Goal: Transaction & Acquisition: Download file/media

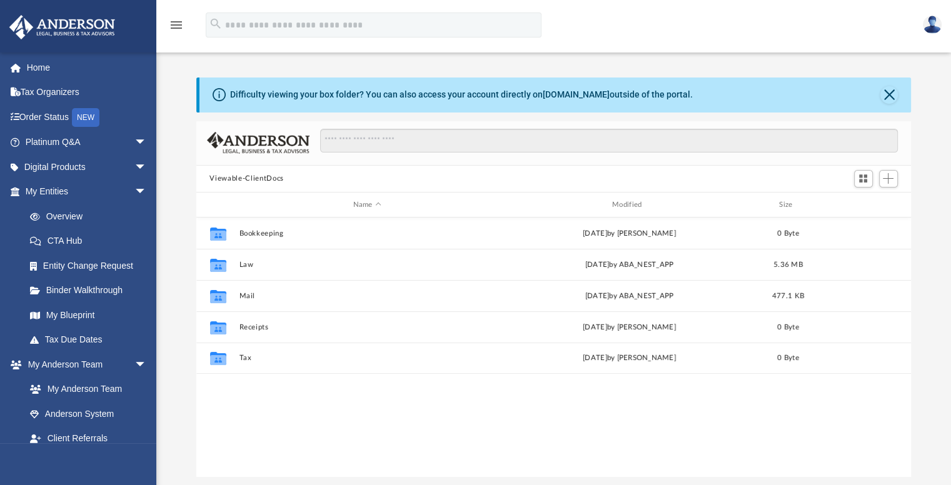
scroll to position [275, 705]
click at [52, 23] on img at bounding box center [62, 27] width 113 height 24
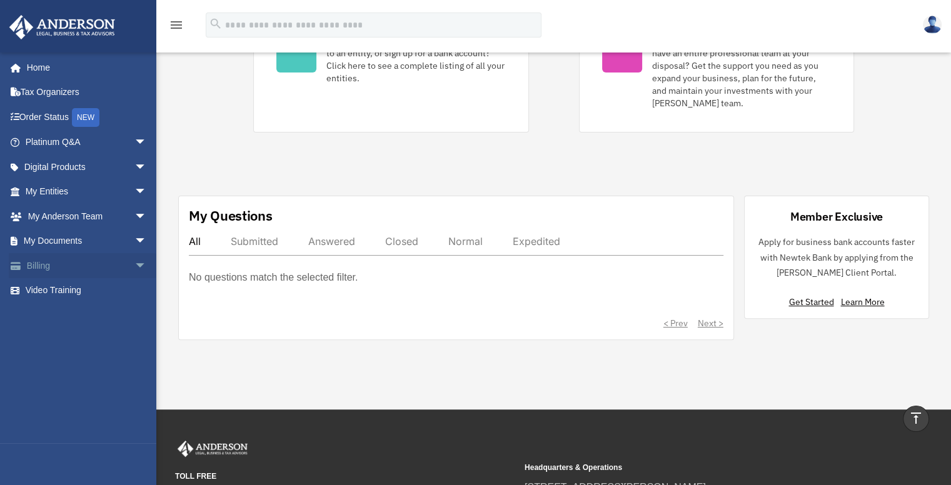
scroll to position [291, 0]
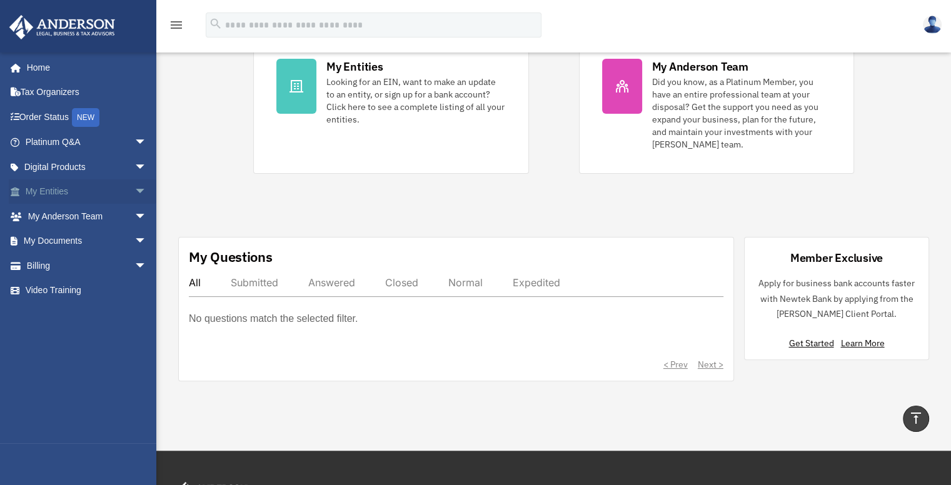
click at [134, 189] on span "arrow_drop_down" at bounding box center [146, 192] width 25 height 26
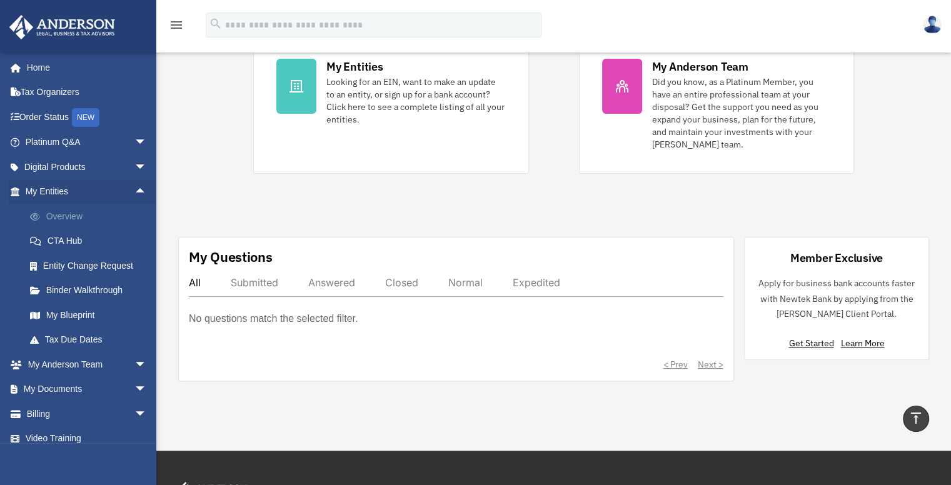
click at [63, 216] on link "Overview" at bounding box center [92, 216] width 148 height 25
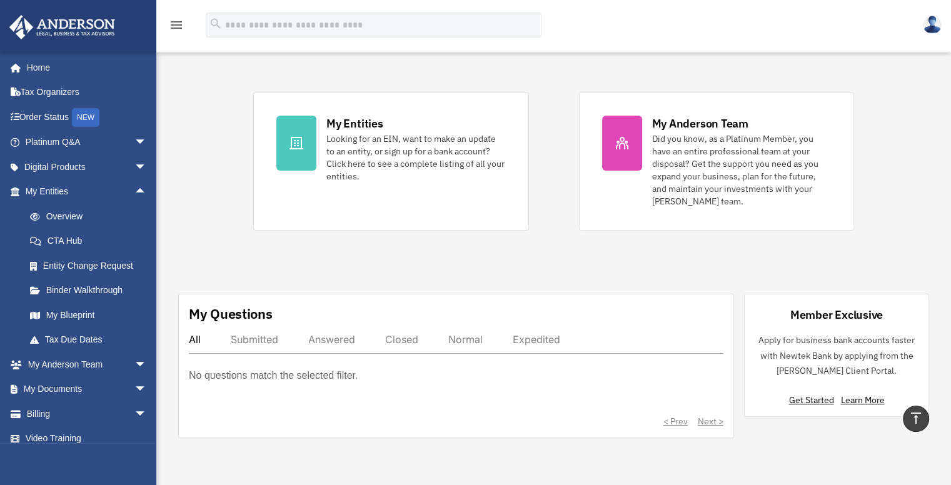
scroll to position [154, 0]
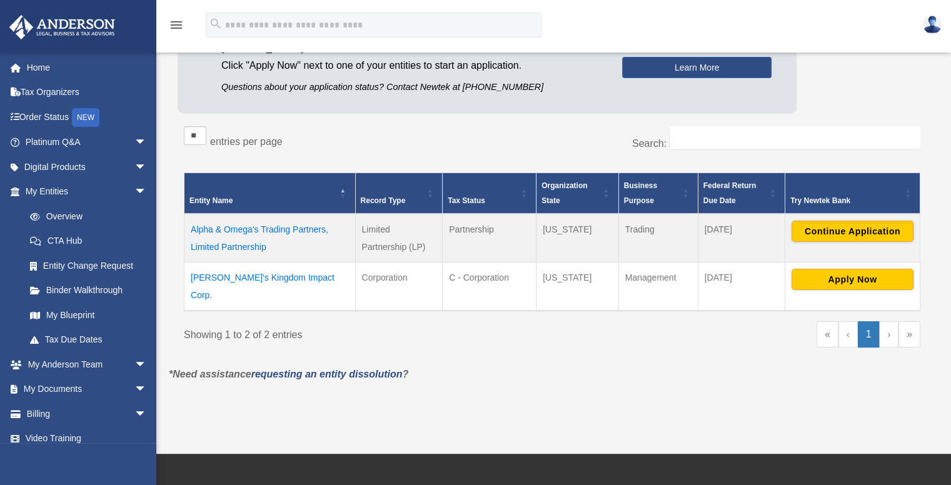
scroll to position [166, 0]
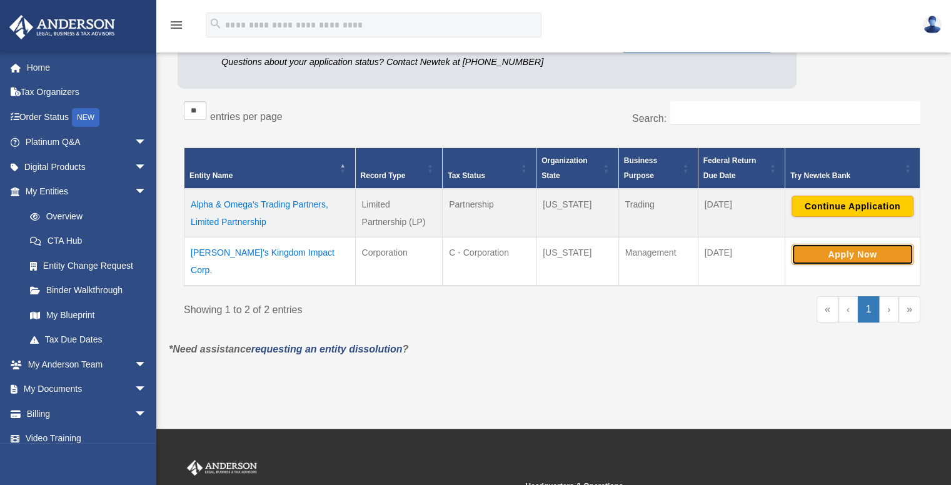
click at [850, 252] on button "Apply Now" at bounding box center [853, 254] width 122 height 21
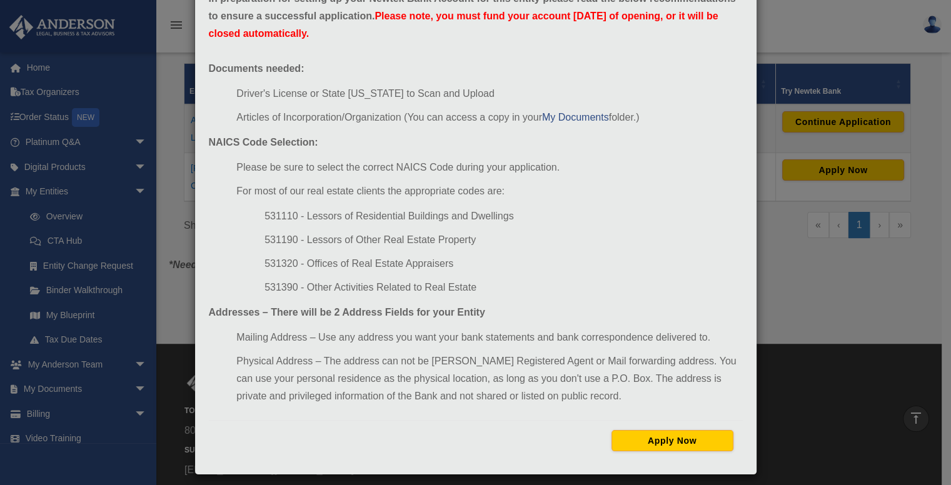
scroll to position [88, 0]
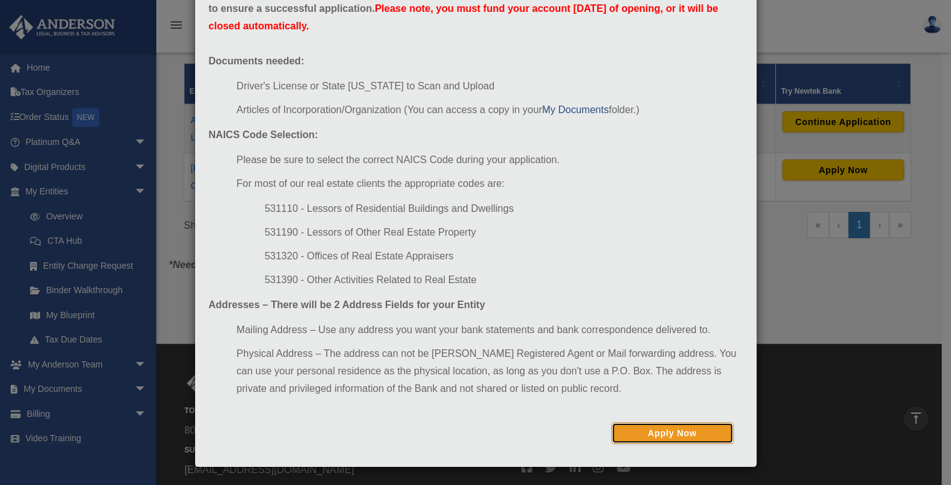
click at [677, 435] on button "Apply Now" at bounding box center [673, 433] width 122 height 21
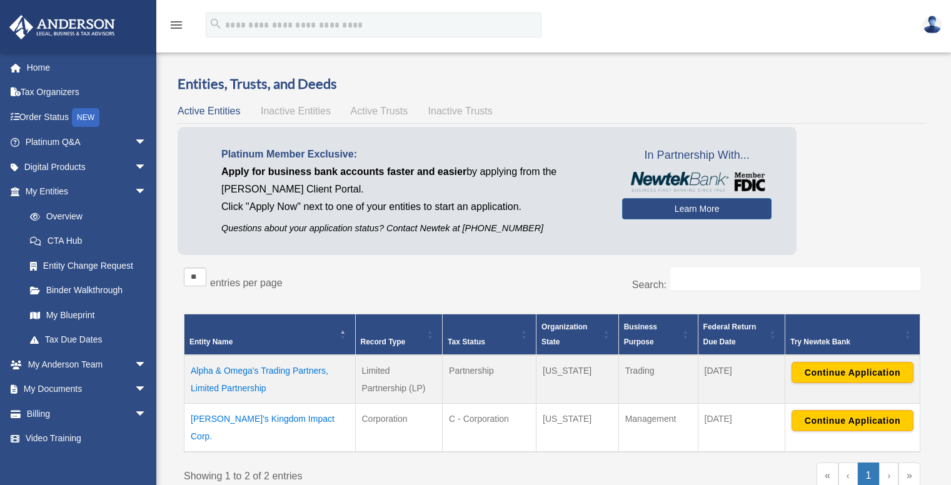
scroll to position [250, 0]
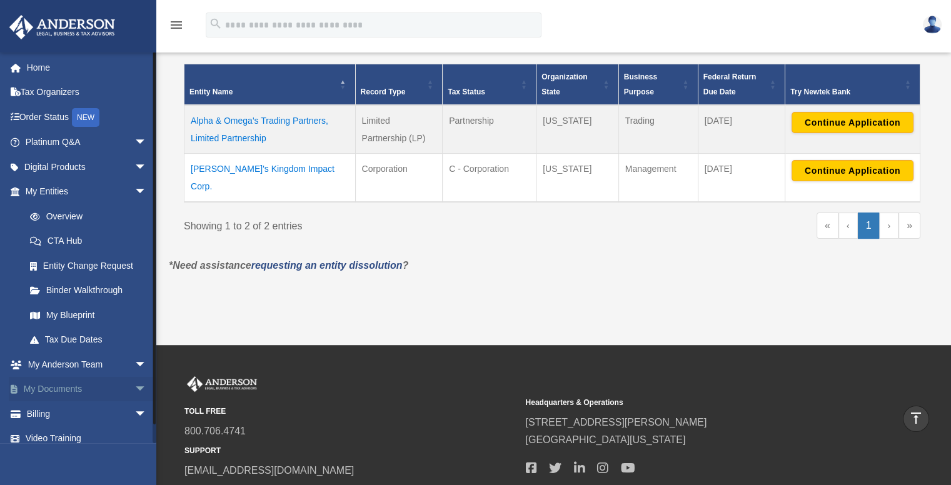
click at [134, 388] on span "arrow_drop_down" at bounding box center [146, 390] width 25 height 26
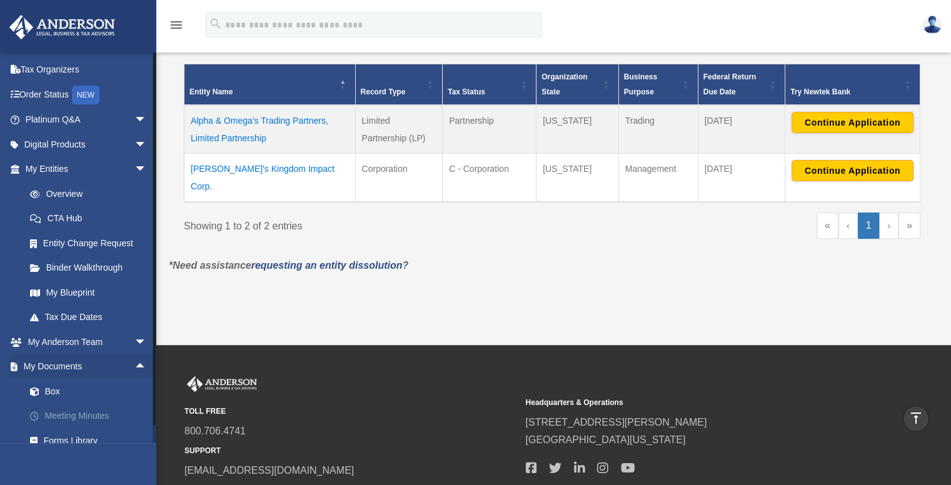
scroll to position [41, 0]
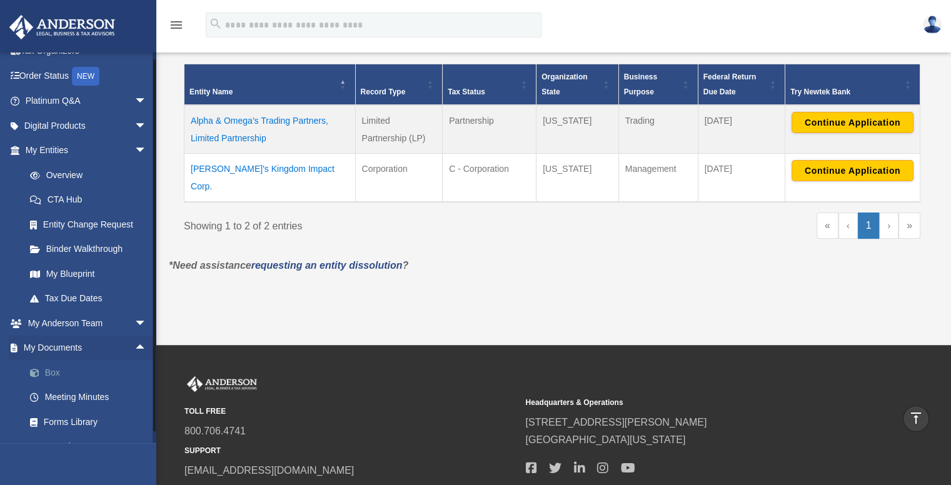
click at [59, 370] on link "Box" at bounding box center [92, 372] width 148 height 25
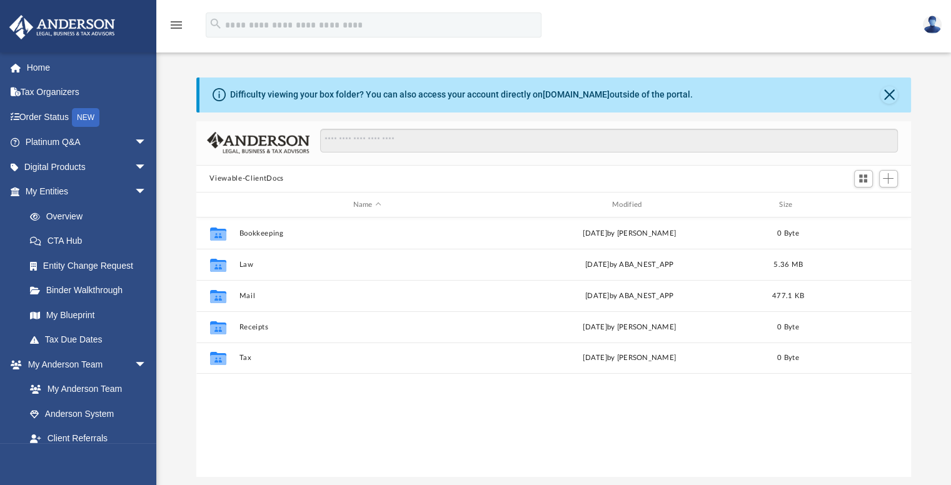
scroll to position [275, 705]
click at [259, 176] on button "Viewable-ClientDocs" at bounding box center [246, 178] width 74 height 11
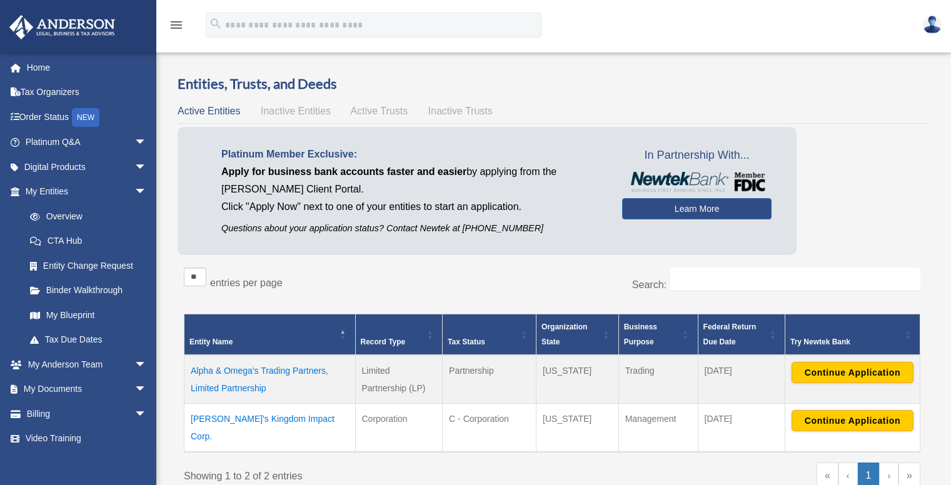
scroll to position [250, 0]
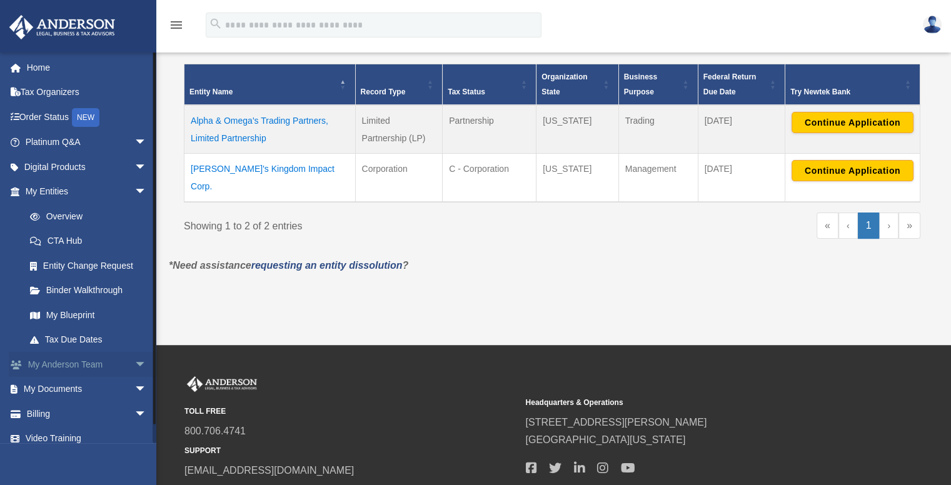
click at [134, 365] on span "arrow_drop_down" at bounding box center [146, 365] width 25 height 26
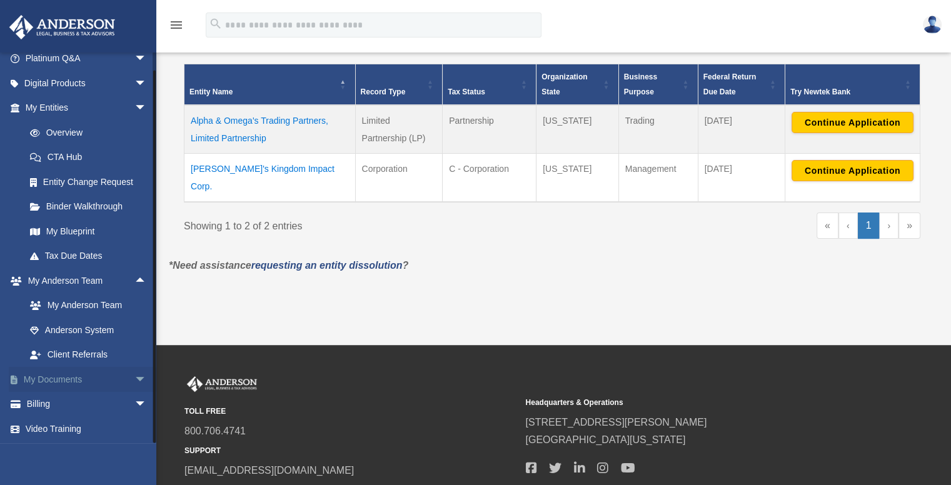
scroll to position [84, 0]
click at [136, 373] on span "arrow_drop_down" at bounding box center [146, 379] width 25 height 26
click at [55, 403] on link "Box" at bounding box center [92, 403] width 148 height 25
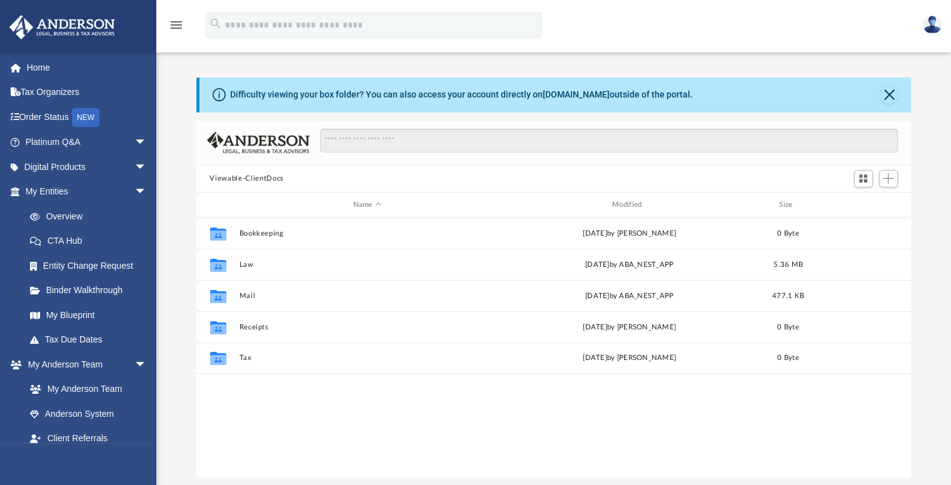
scroll to position [275, 705]
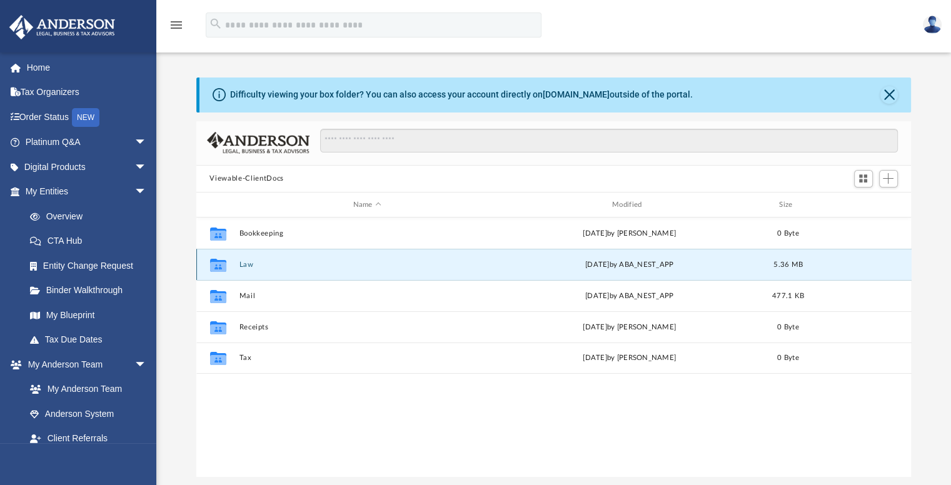
click at [243, 268] on button "Law" at bounding box center [367, 265] width 256 height 8
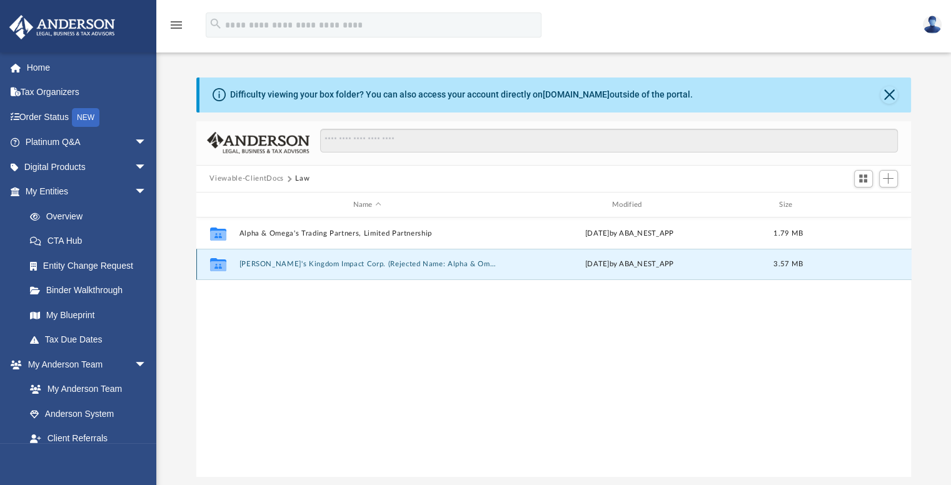
click at [263, 266] on button "Yeshua's Kingdom Impact Corp. (Rejected Name: Alpha & Omega Legacies Corp)" at bounding box center [367, 265] width 256 height 8
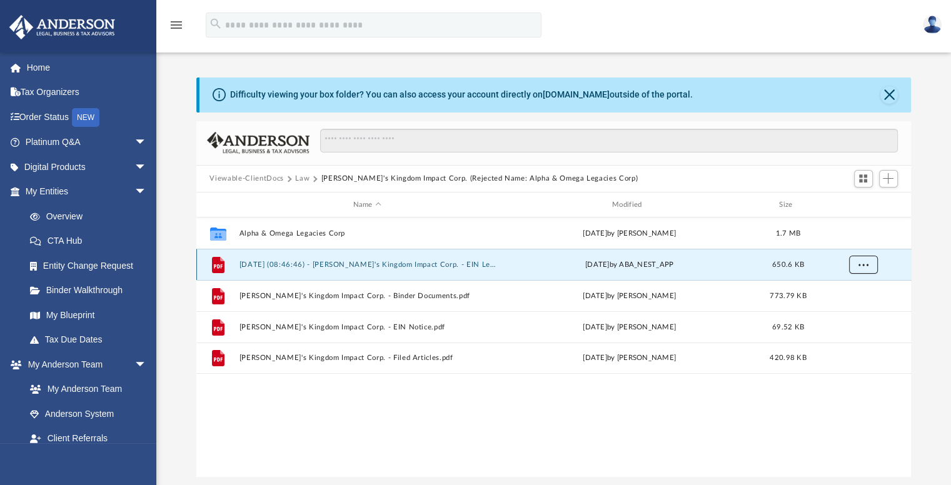
click at [870, 266] on button "More options" at bounding box center [863, 265] width 29 height 19
click at [852, 310] on li "Download" at bounding box center [852, 309] width 36 height 13
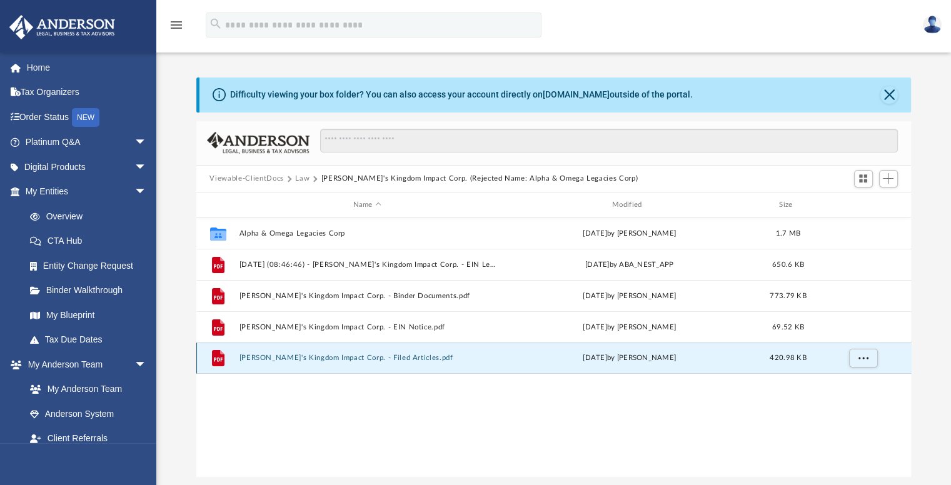
click at [345, 355] on button "Yeshua's Kingdom Impact Corp. - Filed Articles.pdf" at bounding box center [367, 359] width 256 height 8
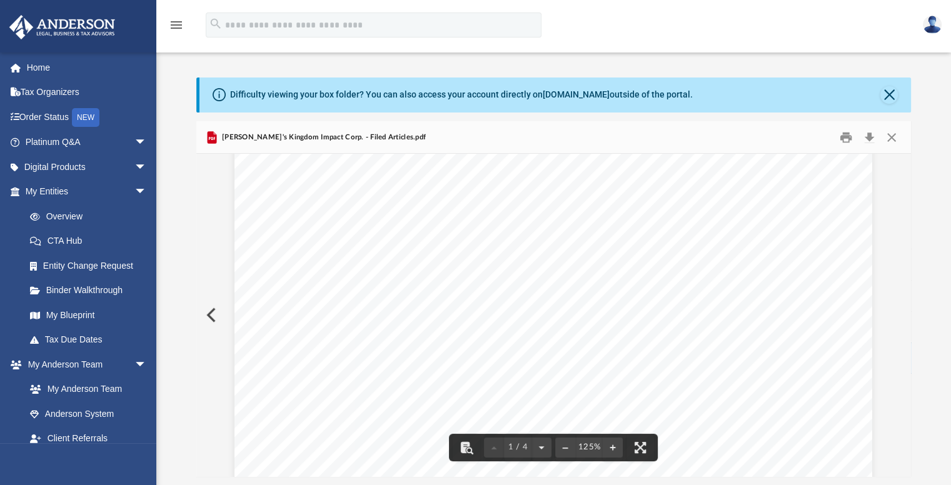
scroll to position [125, 0]
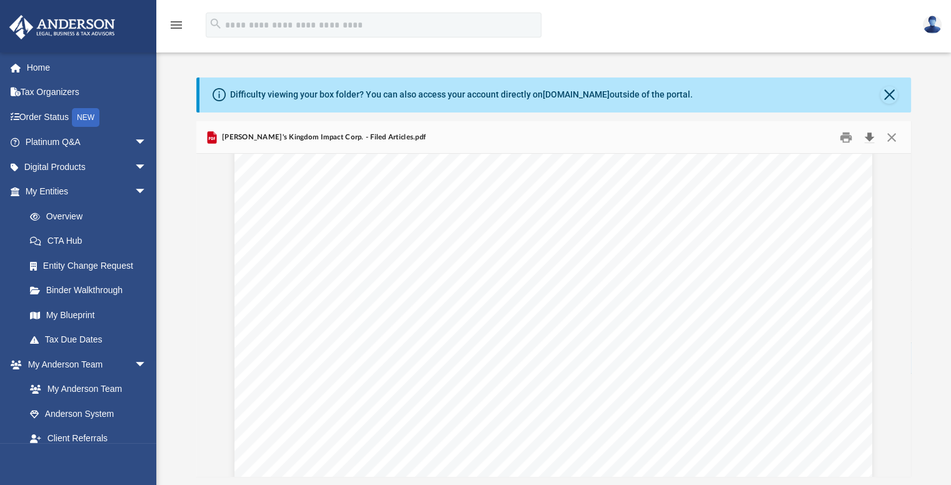
click at [868, 138] on button "Download" at bounding box center [870, 137] width 23 height 19
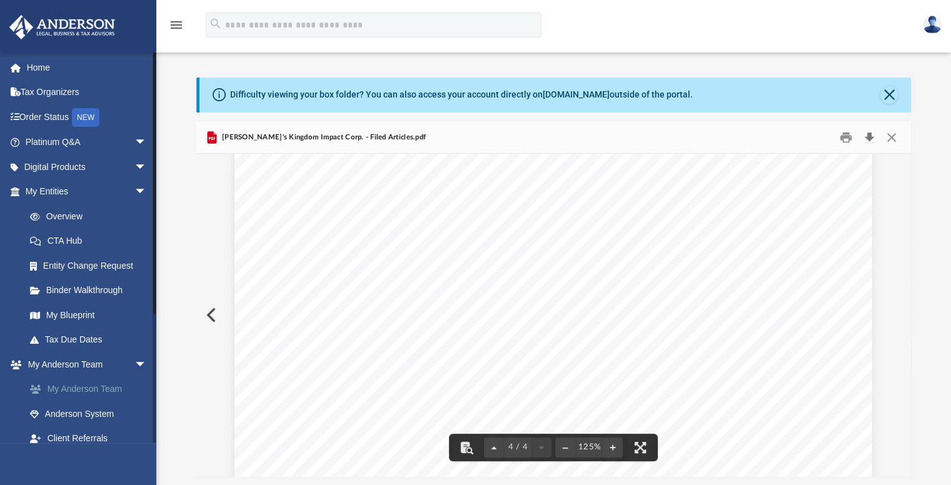
scroll to position [2835, 0]
click at [211, 316] on button "Preview" at bounding box center [210, 315] width 28 height 35
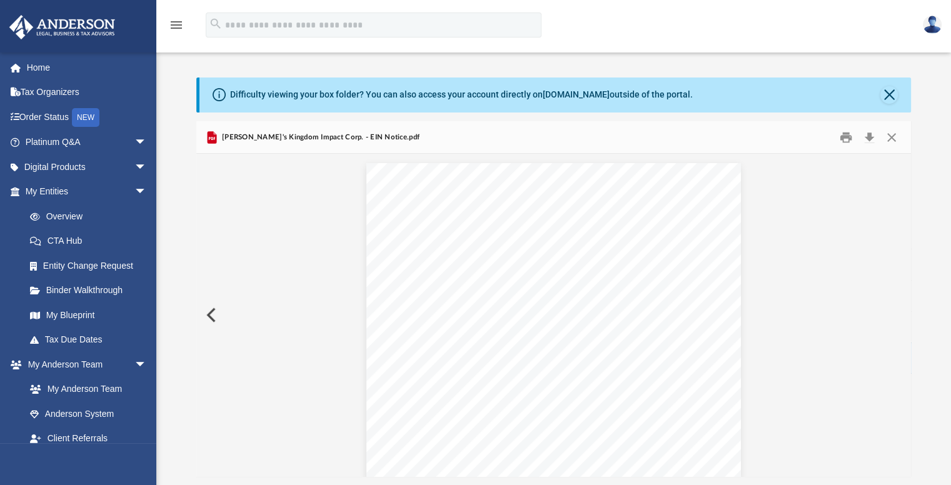
click at [211, 316] on button "Preview" at bounding box center [210, 315] width 28 height 35
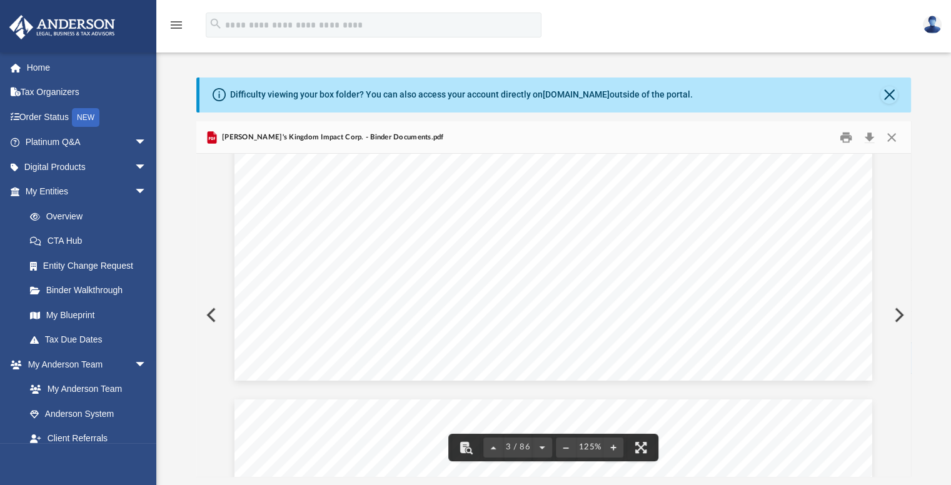
scroll to position [2089, 0]
click at [890, 138] on button "Close" at bounding box center [891, 137] width 23 height 19
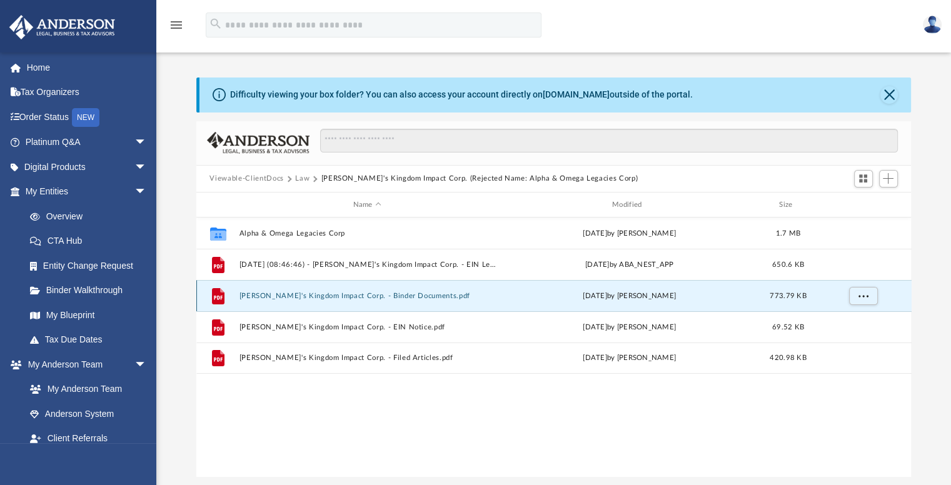
click at [378, 294] on button "Yeshua's Kingdom Impact Corp. - Binder Documents.pdf" at bounding box center [367, 296] width 256 height 8
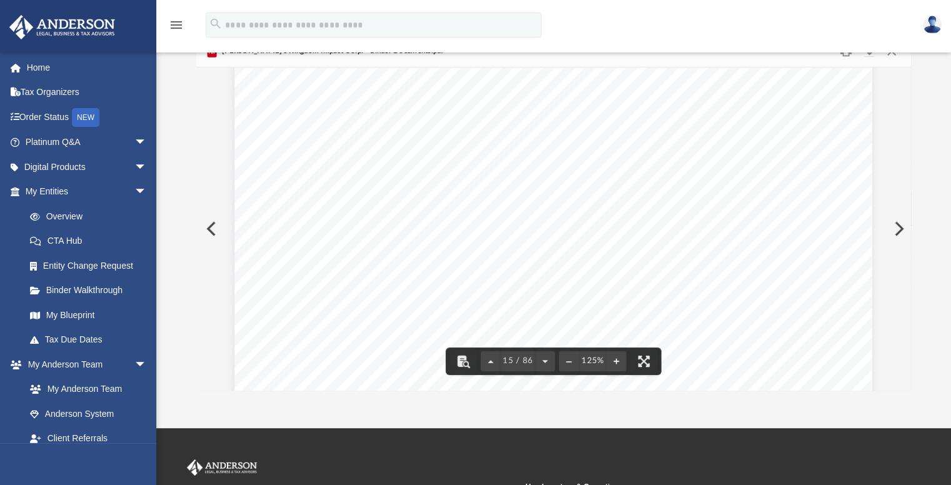
scroll to position [11872, 0]
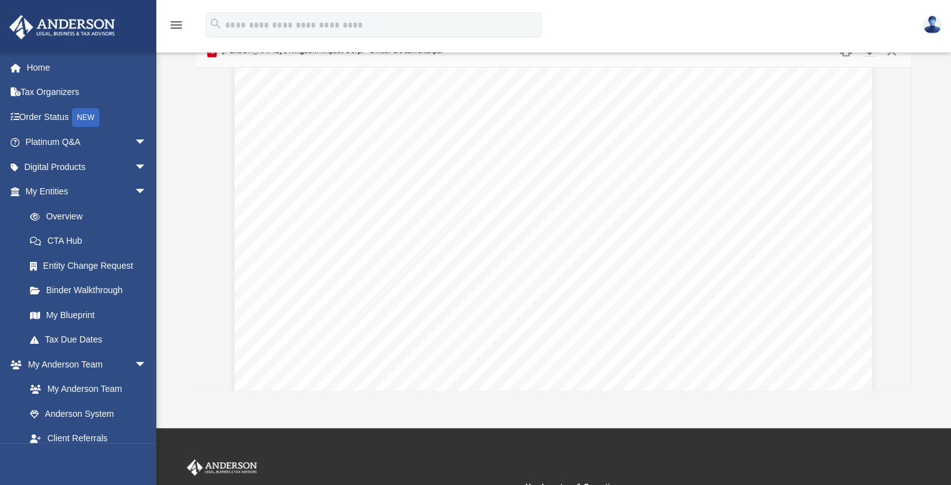
click at [83, 16] on img at bounding box center [62, 27] width 113 height 24
